Goal: Check status: Check status

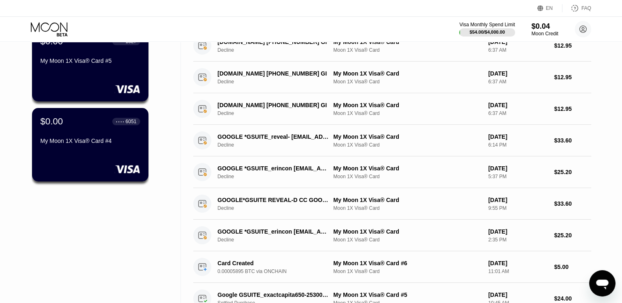
scroll to position [177, 0]
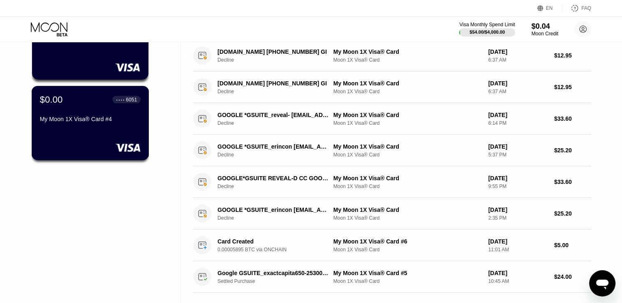
click at [76, 122] on div "My Moon 1X Visa® Card #4" at bounding box center [90, 119] width 101 height 7
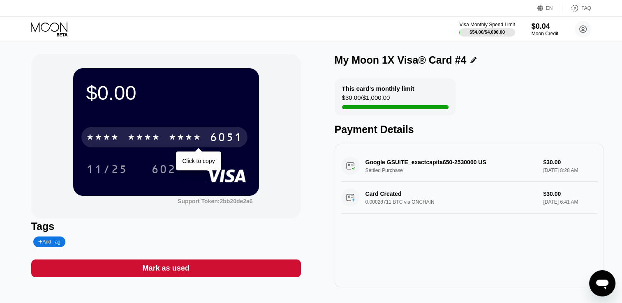
click at [190, 138] on div "* * * *" at bounding box center [184, 138] width 33 height 13
click at [141, 143] on div "6500" at bounding box center [143, 138] width 33 height 13
click at [189, 141] on div "* * * *" at bounding box center [184, 138] width 33 height 13
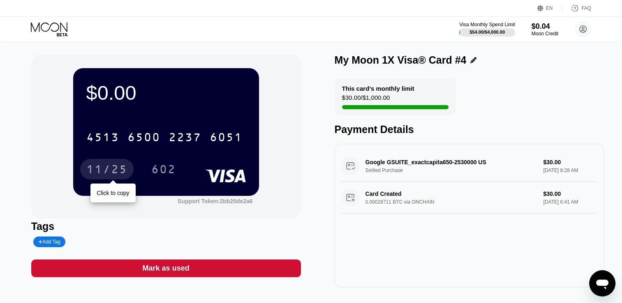
click at [102, 175] on div "11/25" at bounding box center [106, 170] width 41 height 13
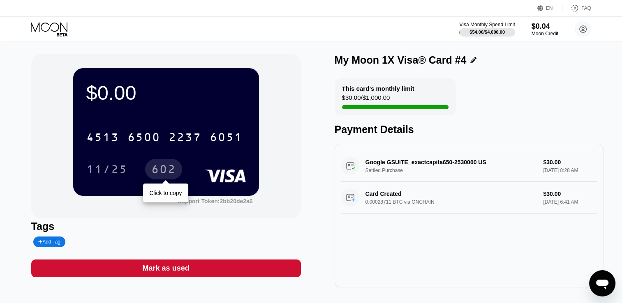
click at [158, 172] on div "602" at bounding box center [163, 170] width 25 height 13
